Goal: Find specific page/section: Find specific page/section

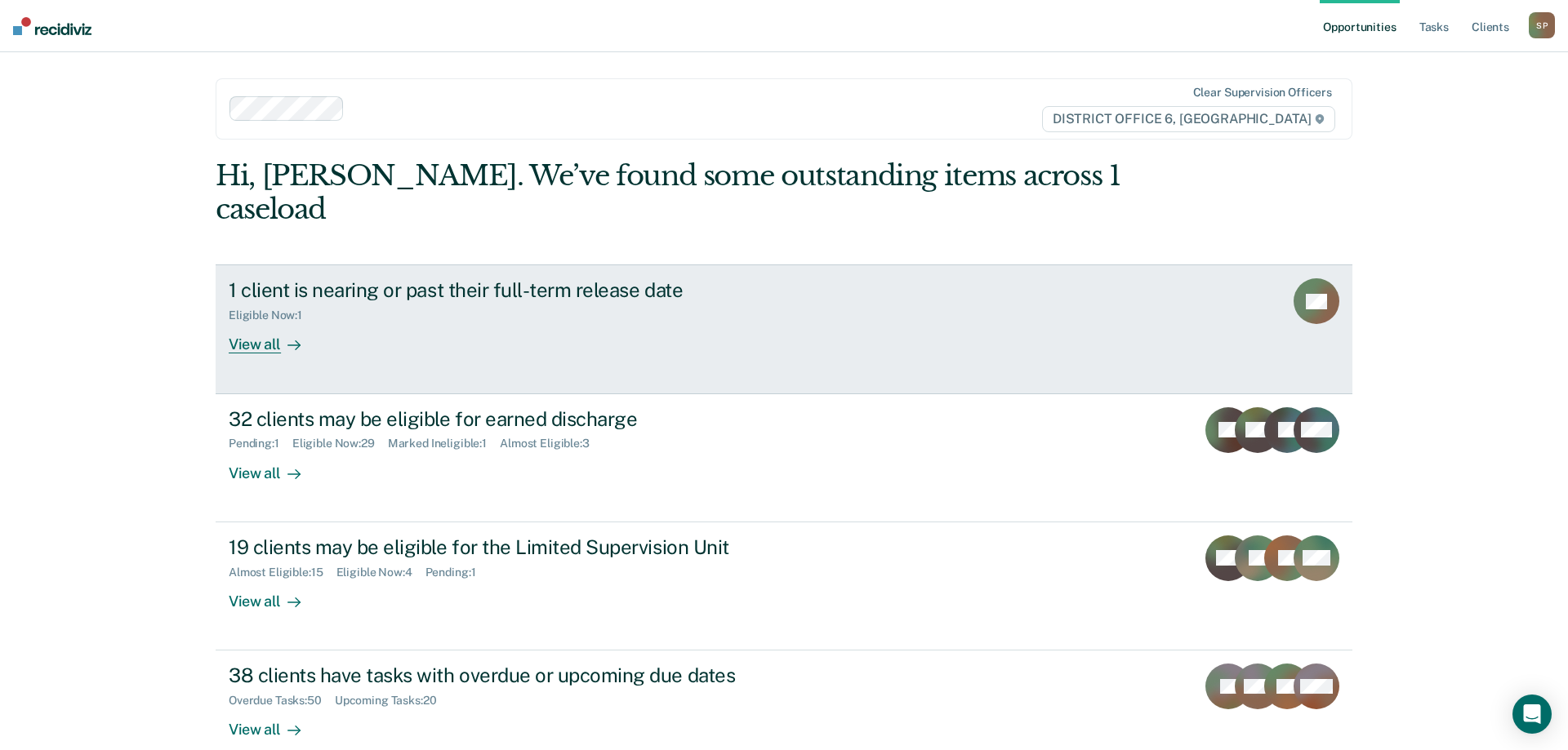
click at [262, 322] on div "View all" at bounding box center [274, 338] width 92 height 32
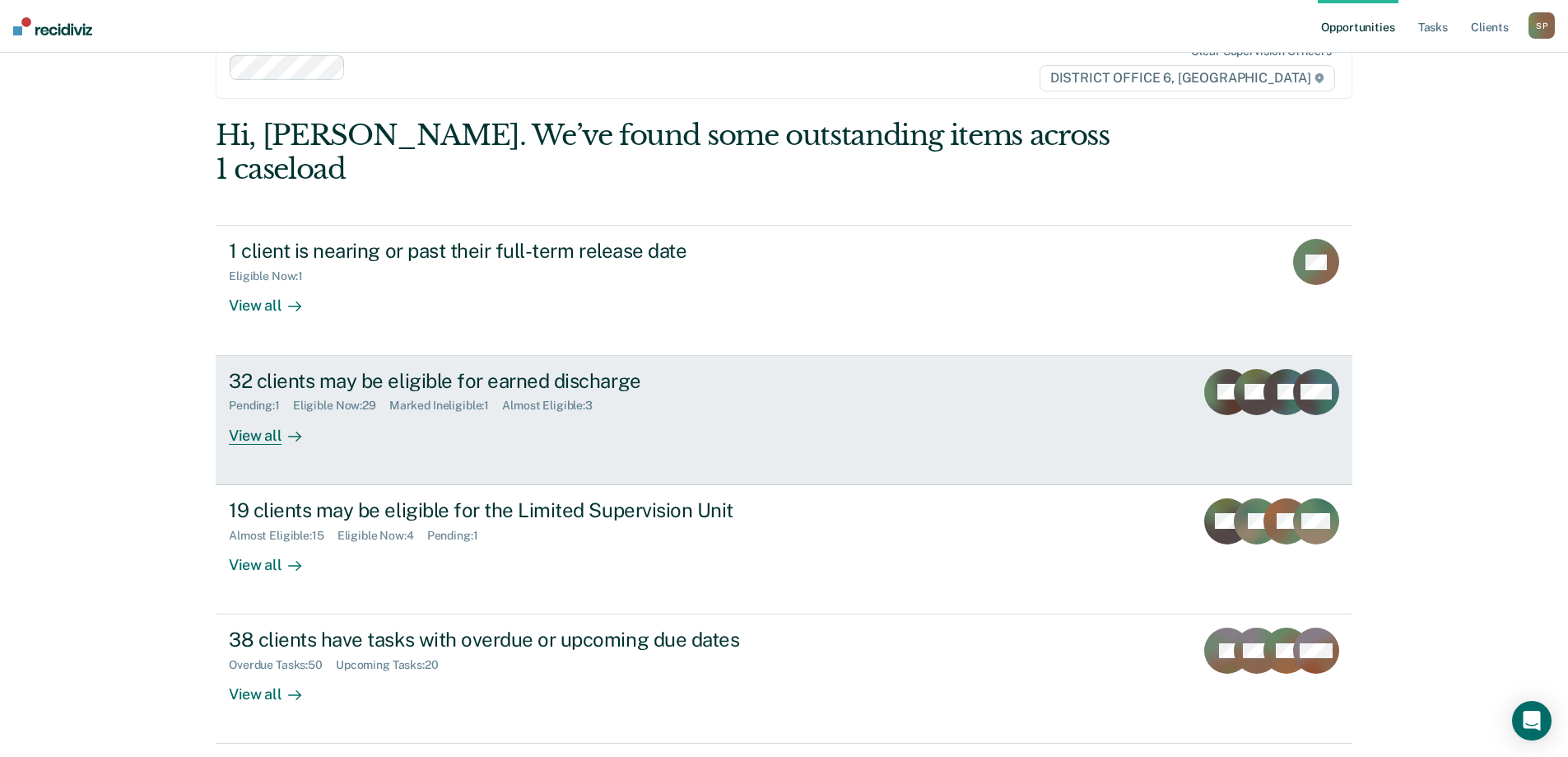
scroll to position [61, 0]
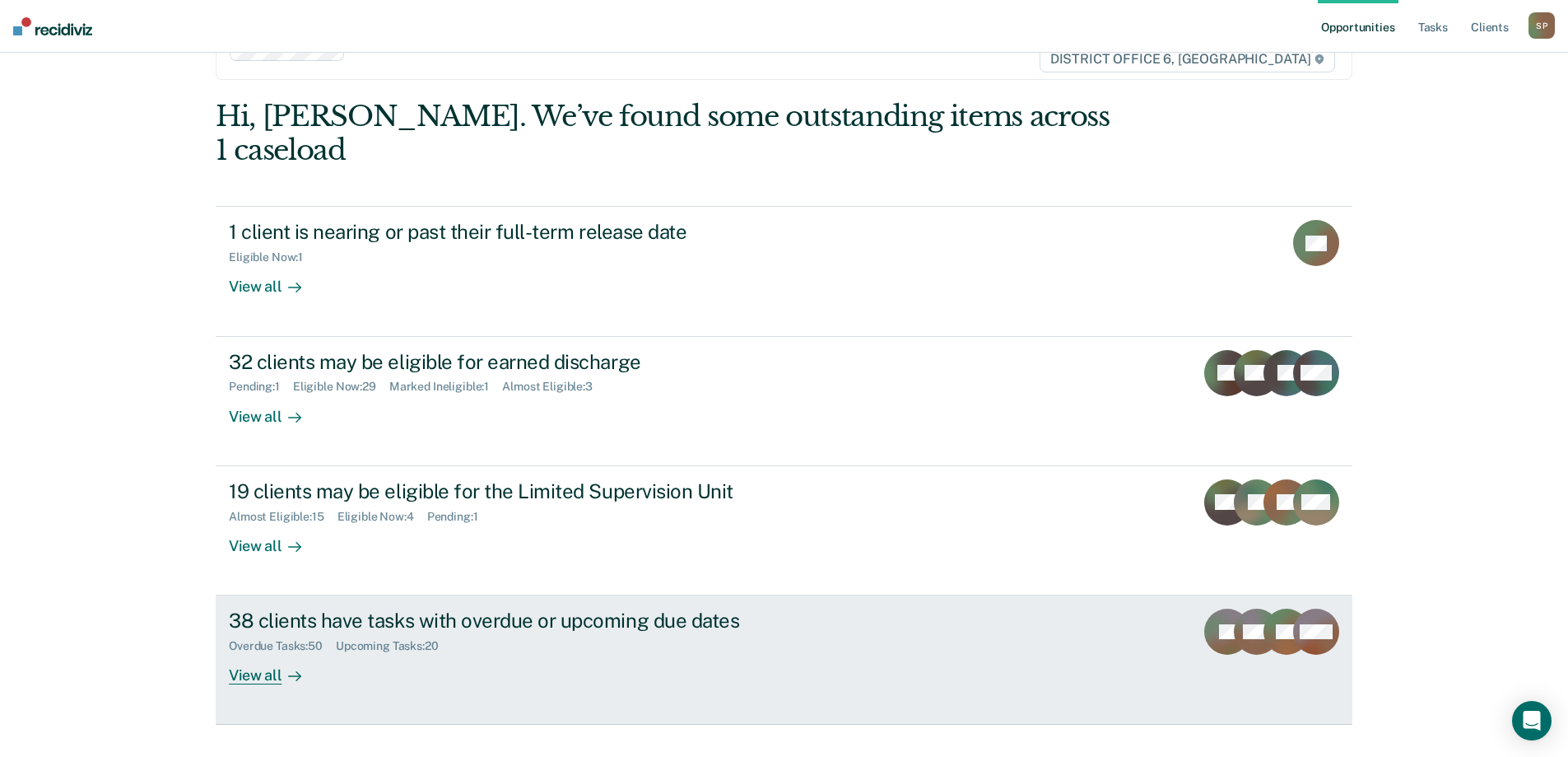
click at [251, 653] on div "View all" at bounding box center [275, 669] width 93 height 32
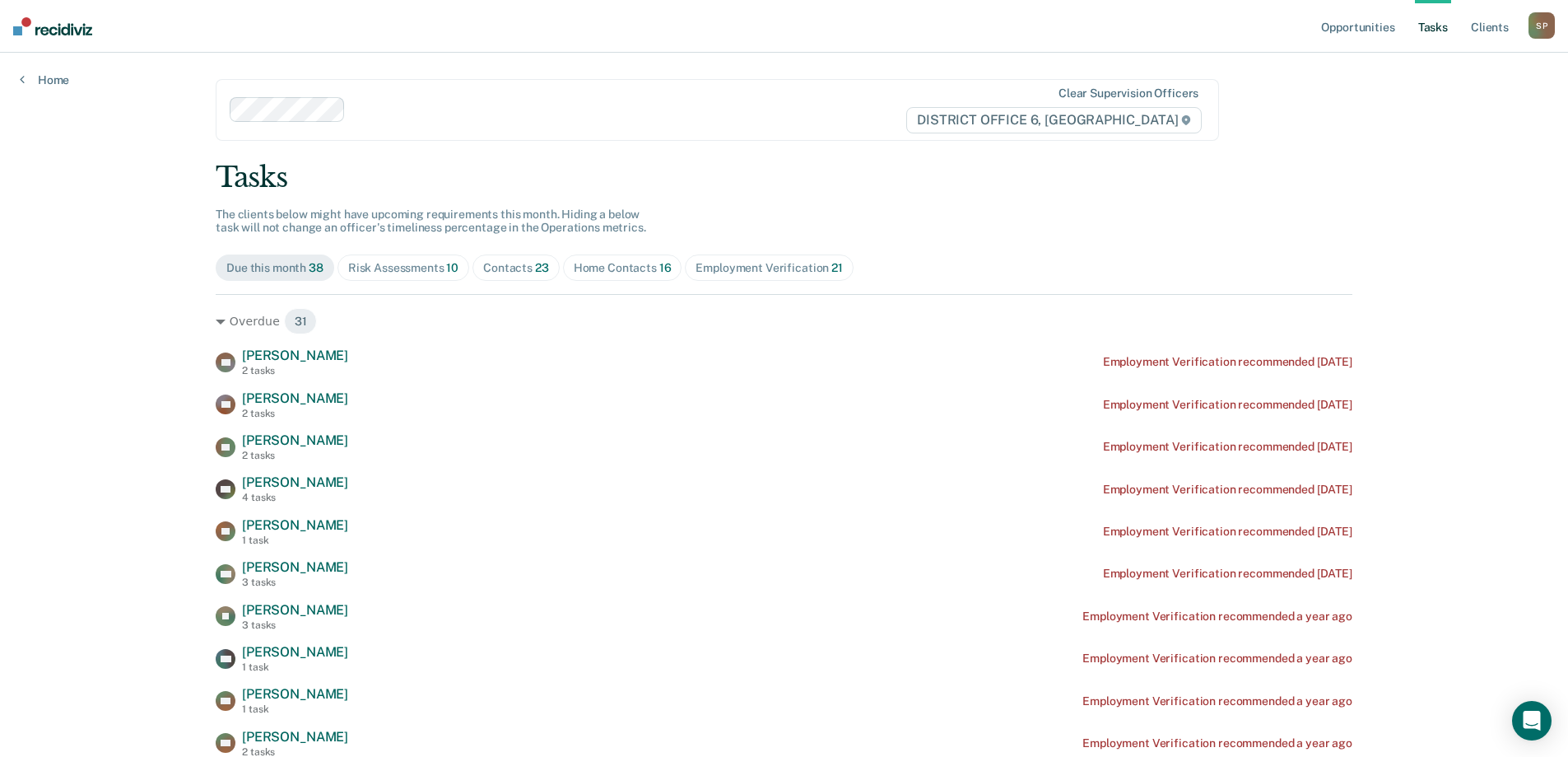
click at [408, 263] on div "Risk Assessments 10" at bounding box center [403, 268] width 110 height 14
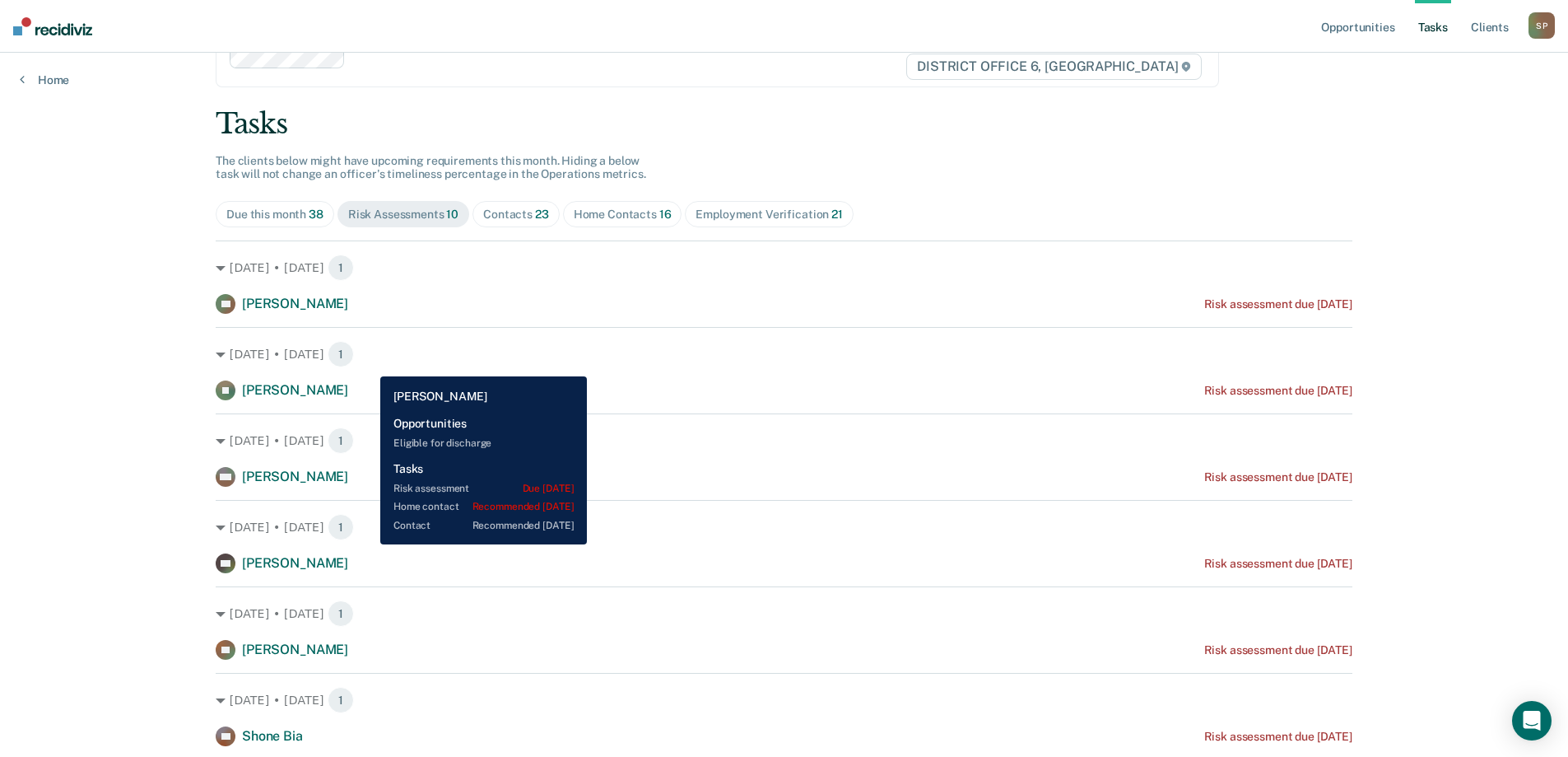
scroll to position [82, 0]
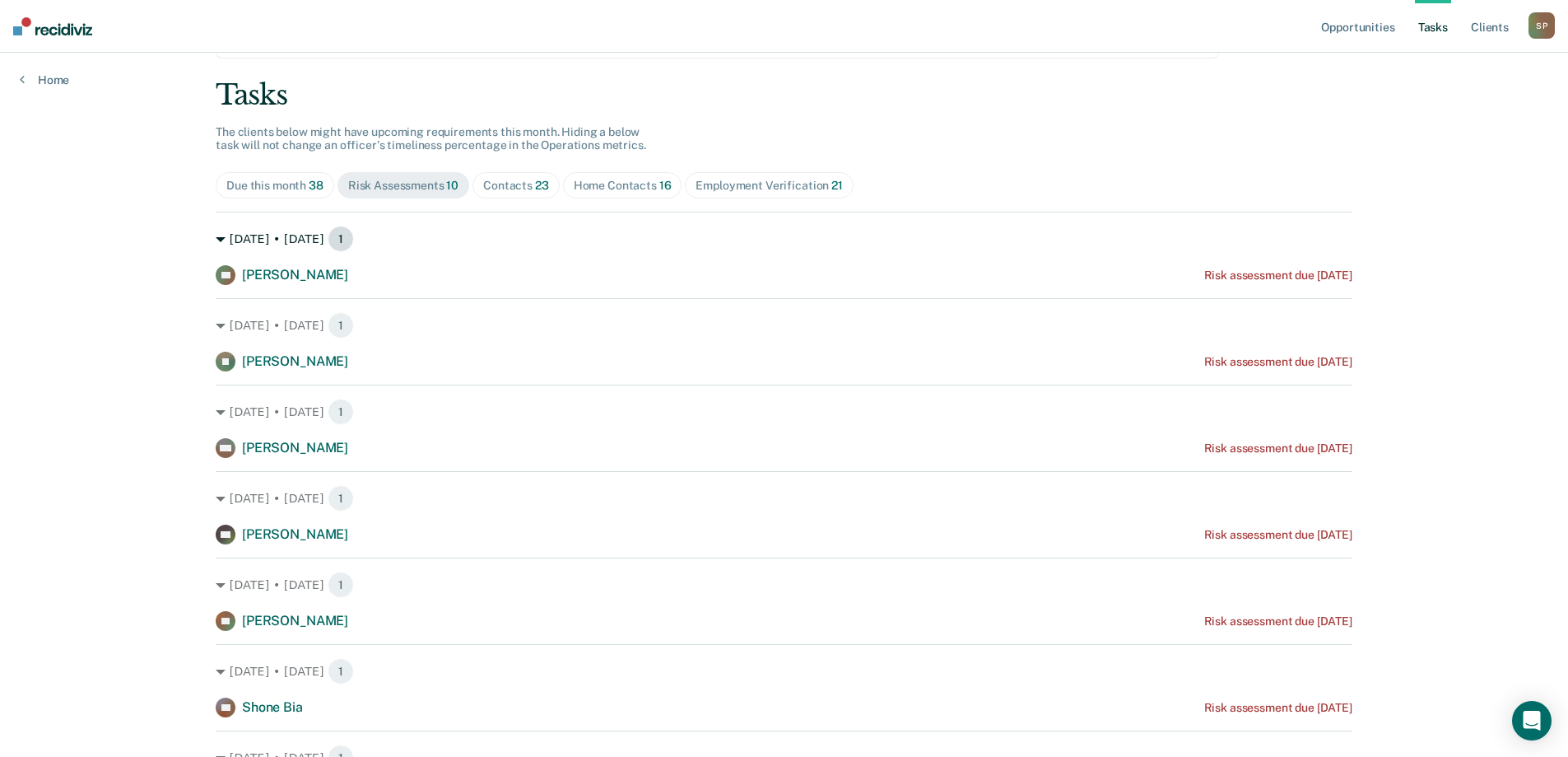
click at [330, 239] on span "1" at bounding box center [341, 238] width 27 height 27
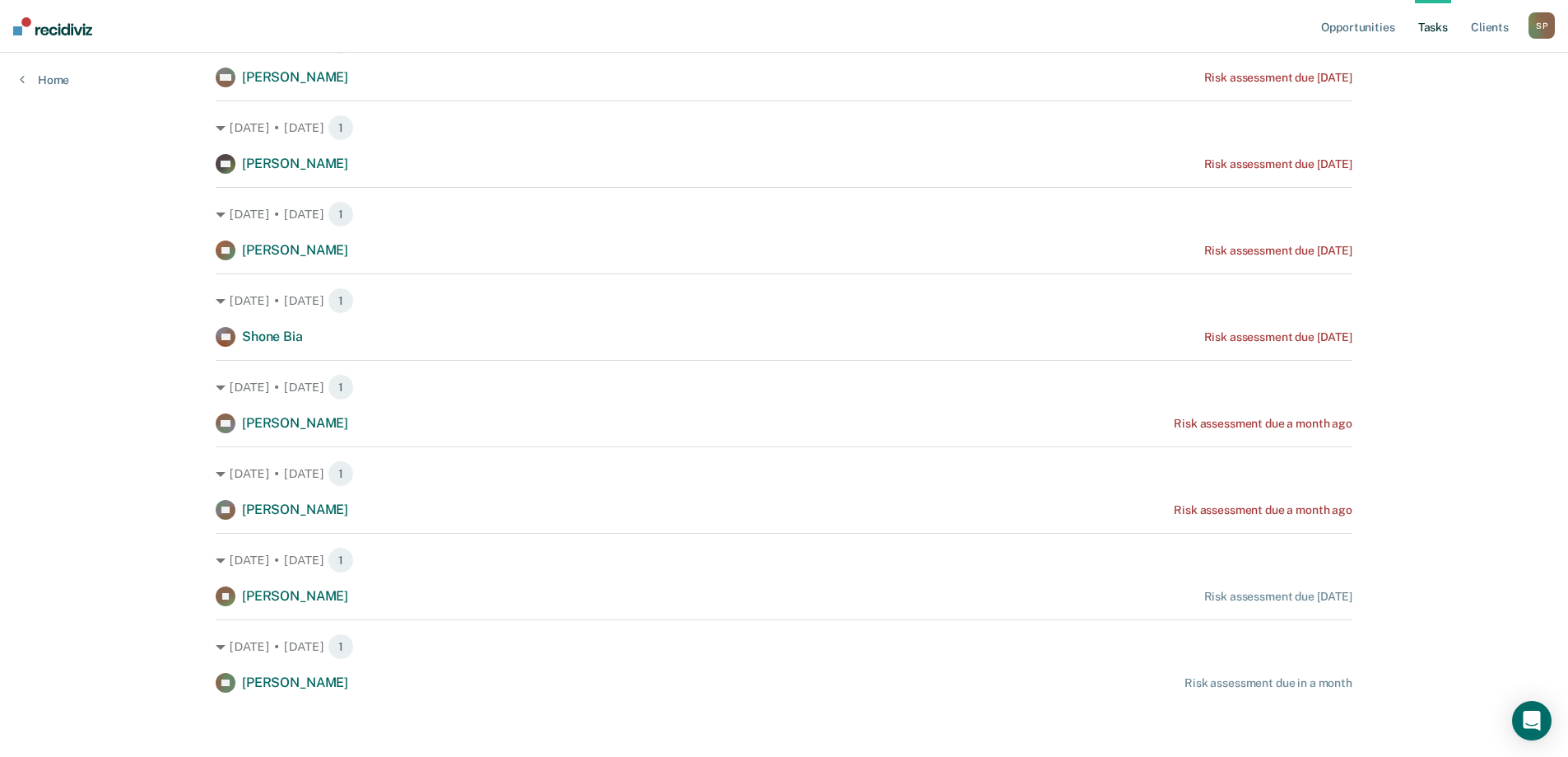
scroll to position [422, 0]
